Goal: Use online tool/utility: Utilize a website feature to perform a specific function

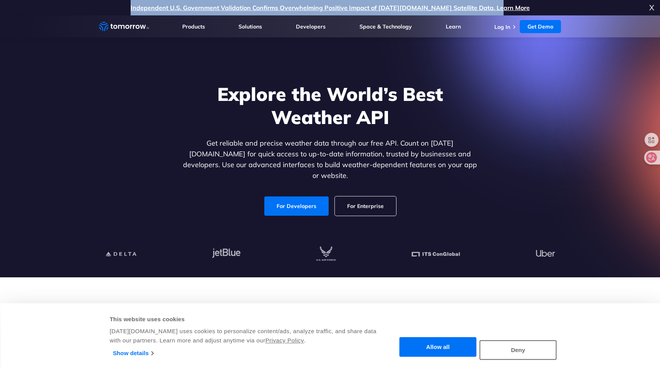
click at [146, 10] on p "Independent U.S. Government Validation Confirms Overwhelming Positive Impact of…" at bounding box center [330, 7] width 660 height 15
click at [141, 12] on div at bounding box center [141, 12] width 0 height 0
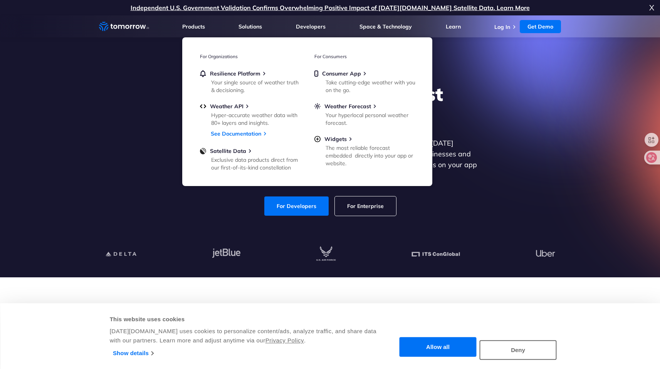
click at [475, 65] on section "Explore the World’s Best Weather API Get reliable and precise weather data thro…" at bounding box center [330, 146] width 660 height 262
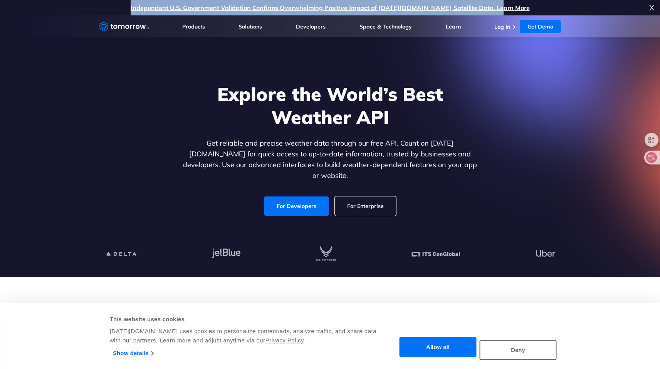
drag, startPoint x: 524, startPoint y: 8, endPoint x: 148, endPoint y: 4, distance: 376.3
click at [148, 4] on p "Independent U.S. Government Validation Confirms Overwhelming Positive Impact of…" at bounding box center [330, 7] width 660 height 15
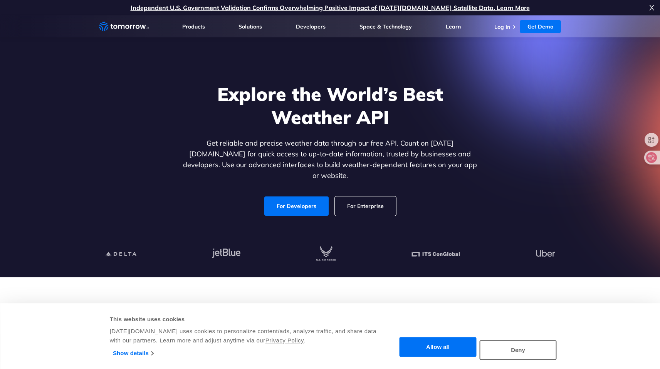
click at [474, 57] on section "Explore the World’s Best Weather API Get reliable and precise weather data thro…" at bounding box center [330, 146] width 660 height 262
click at [539, 22] on link "Get Demo" at bounding box center [540, 26] width 41 height 13
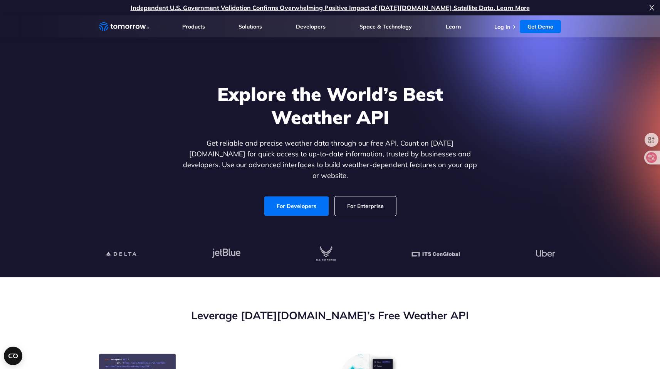
click at [538, 26] on link "Get Demo" at bounding box center [540, 26] width 41 height 13
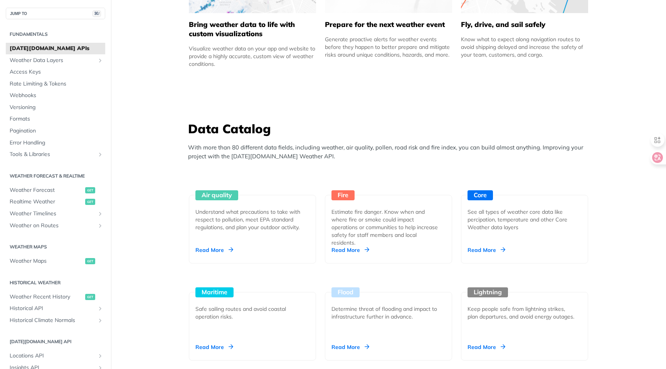
scroll to position [574, 0]
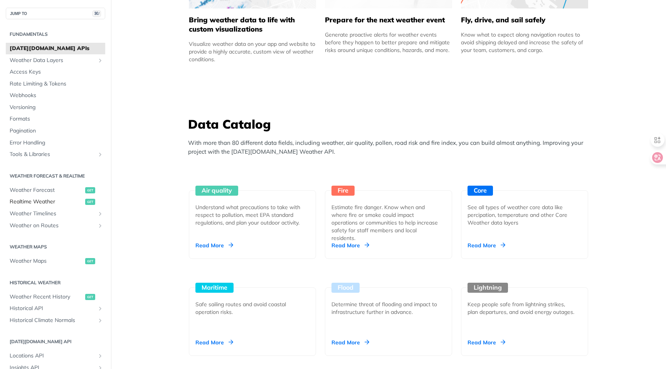
click at [50, 201] on span "Realtime Weather" at bounding box center [47, 202] width 74 height 8
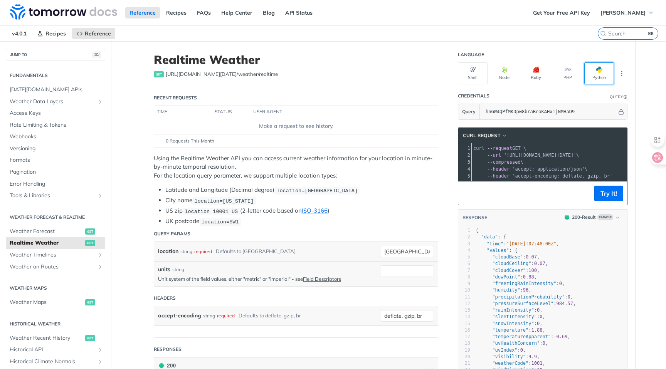
click at [590, 67] on button "Python" at bounding box center [599, 73] width 30 height 22
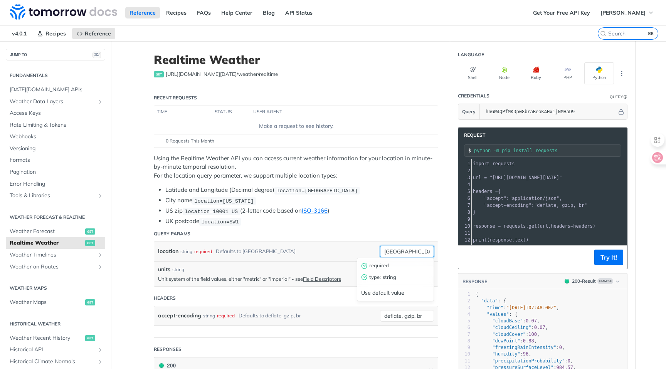
click at [389, 249] on input "[GEOGRAPHIC_DATA]" at bounding box center [407, 252] width 54 height 12
type input "shenzhen"
click at [407, 226] on header "Query Params" at bounding box center [296, 233] width 284 height 15
click at [398, 247] on input "shenzhen" at bounding box center [407, 252] width 54 height 12
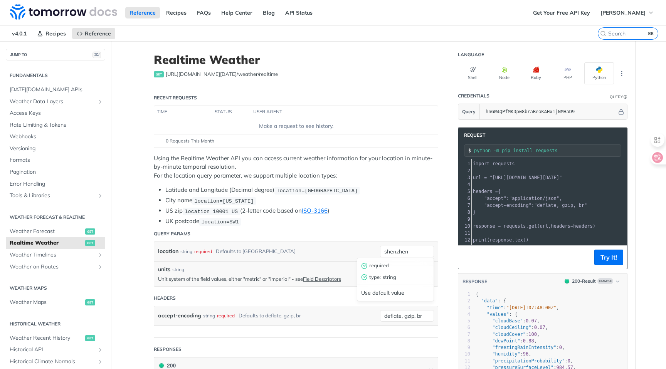
click at [409, 231] on header "Query Params" at bounding box center [296, 233] width 284 height 15
click at [396, 272] on input "units" at bounding box center [407, 271] width 54 height 12
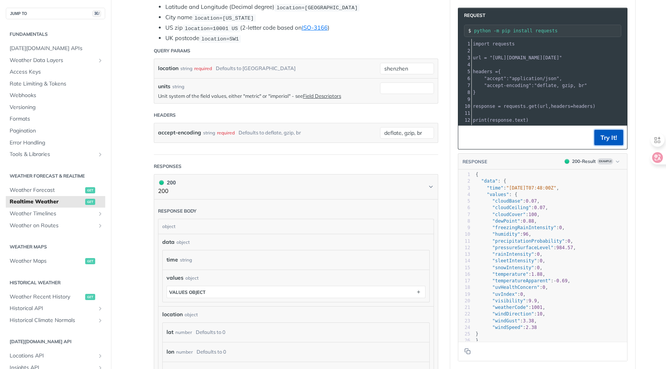
click at [599, 142] on button "Try It!" at bounding box center [608, 137] width 29 height 15
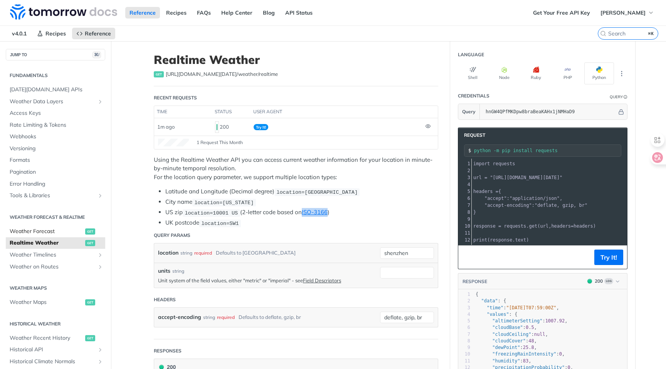
click at [49, 230] on span "Weather Forecast" at bounding box center [47, 232] width 74 height 8
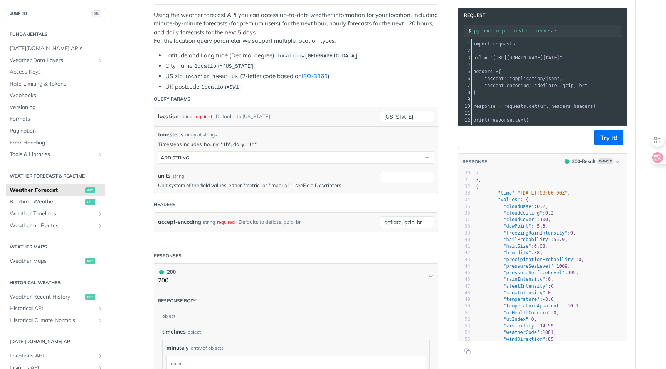
scroll to position [223, 0]
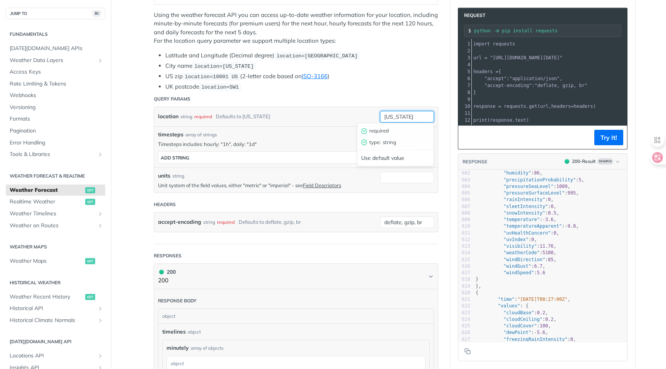
click at [395, 117] on input "[US_STATE]" at bounding box center [407, 117] width 54 height 12
click at [325, 117] on div "location string required Defaults to [US_STATE]" at bounding box center [267, 117] width 218 height 12
click at [186, 134] on div "array of strings" at bounding box center [201, 134] width 32 height 7
click at [171, 135] on span "timesteps" at bounding box center [170, 135] width 25 height 8
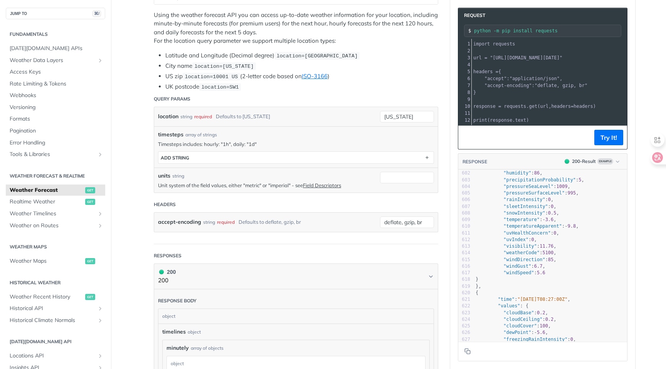
click at [187, 133] on div "array of strings" at bounding box center [201, 134] width 32 height 7
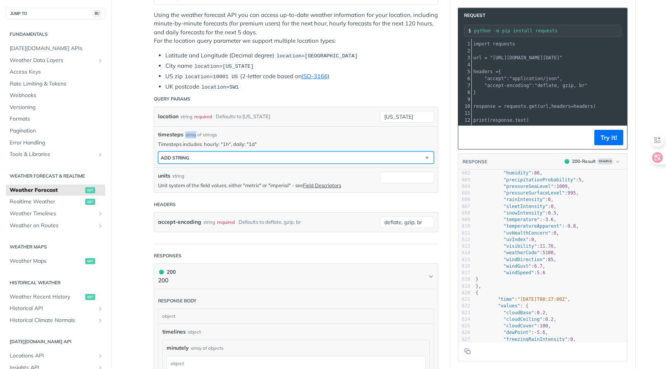
click at [193, 153] on button "ADD string" at bounding box center [295, 158] width 275 height 12
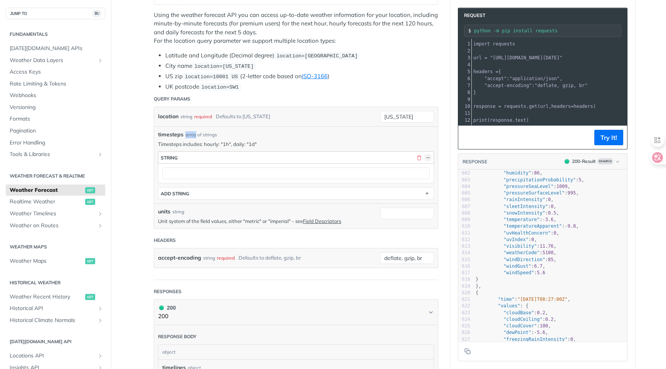
click at [424, 156] on button "button" at bounding box center [427, 157] width 7 height 7
